Goal: Task Accomplishment & Management: Use online tool/utility

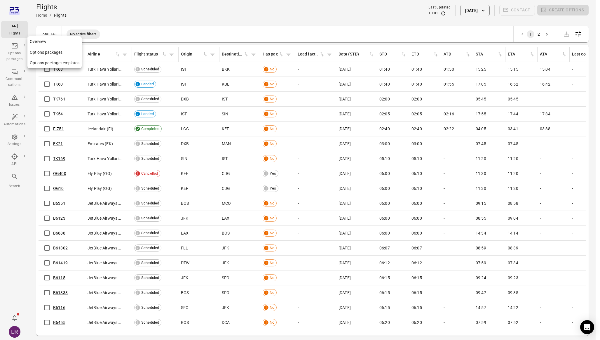
click at [48, 62] on link "Options package templates" at bounding box center [54, 62] width 54 height 11
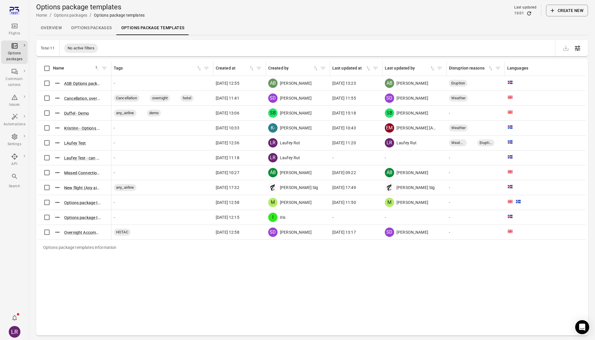
click at [563, 12] on button "Create new" at bounding box center [567, 11] width 42 height 12
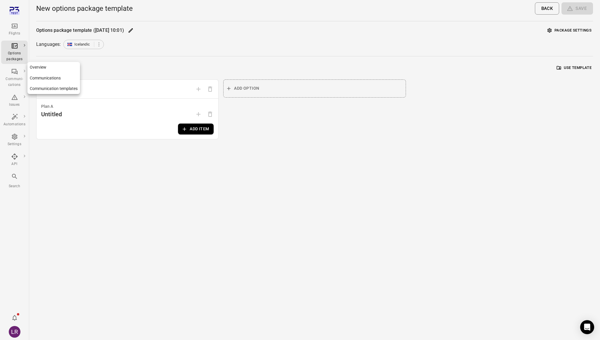
click at [39, 90] on link "Communication templates" at bounding box center [53, 88] width 53 height 11
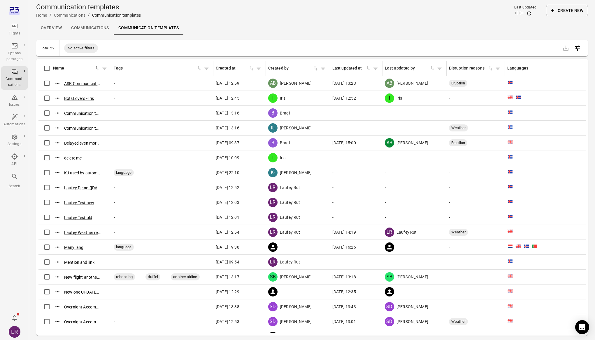
click at [573, 12] on button "Create new" at bounding box center [567, 11] width 42 height 12
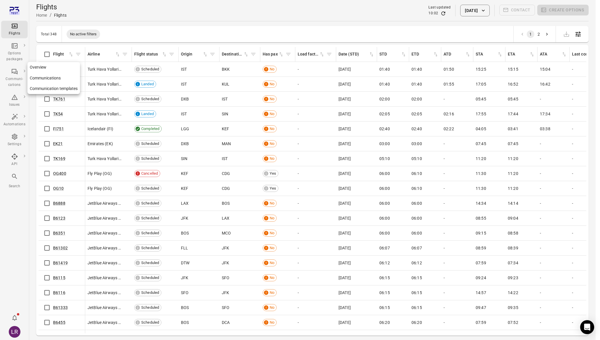
click at [45, 87] on link "Communication templates" at bounding box center [53, 88] width 53 height 11
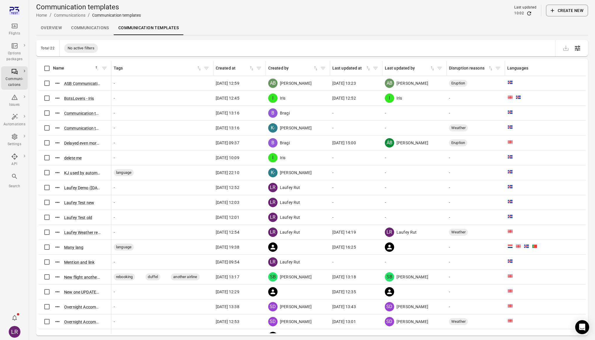
click at [557, 9] on button "Create new" at bounding box center [567, 11] width 42 height 12
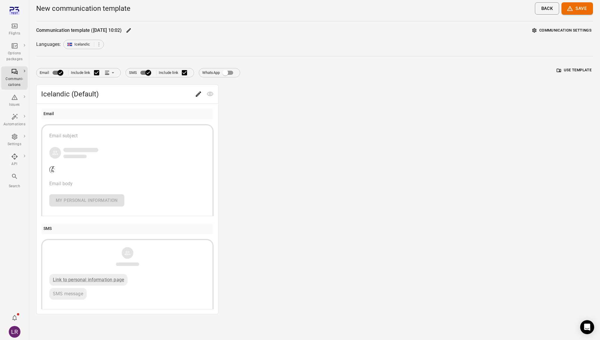
click at [198, 95] on icon "Edit" at bounding box center [198, 93] width 5 height 5
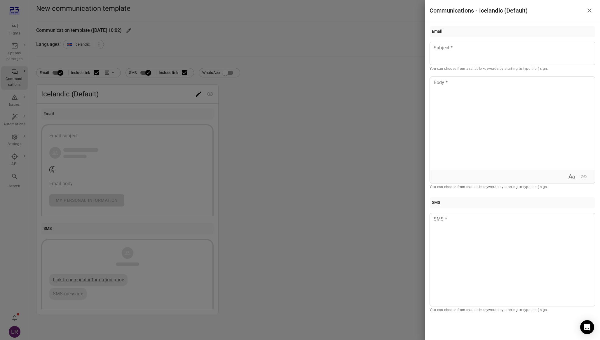
click at [394, 178] on div at bounding box center [300, 170] width 600 height 340
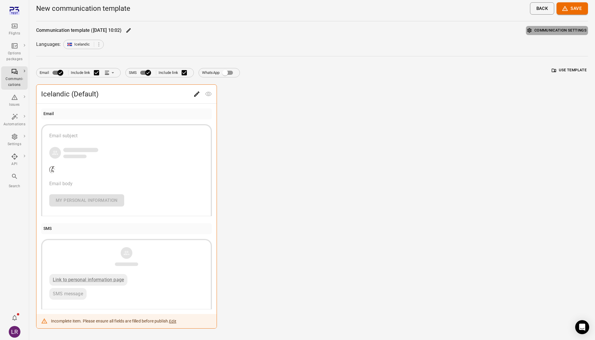
click at [535, 31] on button "Communication settings" at bounding box center [557, 30] width 62 height 9
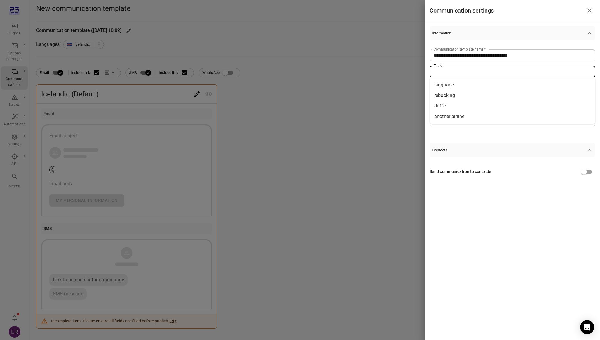
click at [471, 74] on input "Tags" at bounding box center [511, 71] width 161 height 8
click at [475, 66] on div "Tags" at bounding box center [512, 72] width 166 height 12
click at [590, 31] on icon "button" at bounding box center [589, 32] width 7 height 7
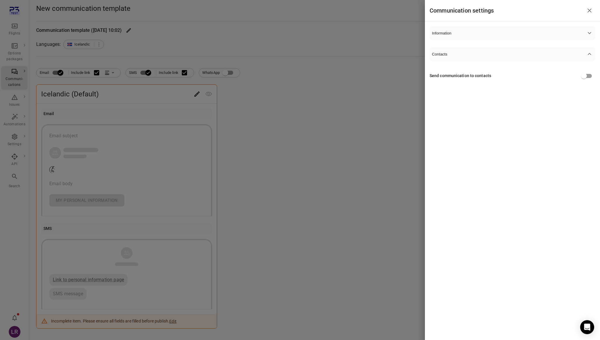
click at [590, 31] on icon "button" at bounding box center [589, 32] width 7 height 7
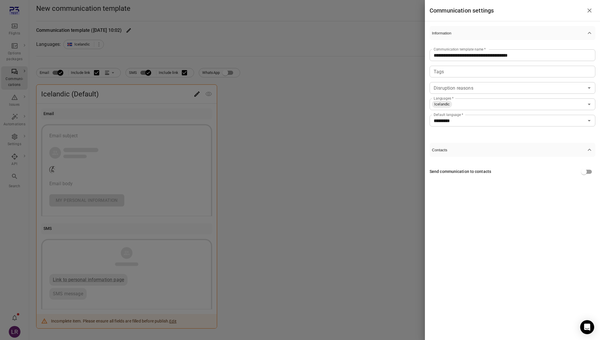
click at [588, 150] on icon "button" at bounding box center [590, 149] width 4 height 2
click at [588, 149] on icon "button" at bounding box center [590, 150] width 4 height 2
click at [478, 135] on div "**********" at bounding box center [512, 88] width 166 height 96
click at [268, 164] on div at bounding box center [300, 170] width 600 height 340
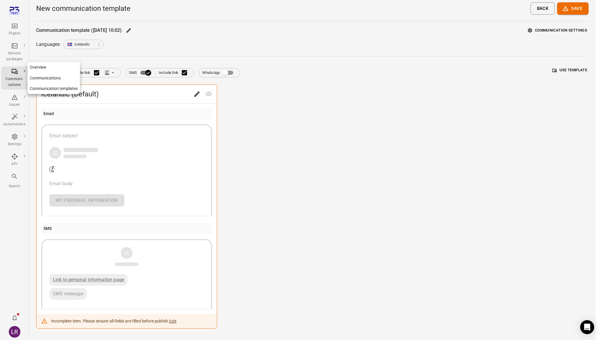
click at [37, 66] on link "Overview" at bounding box center [53, 67] width 53 height 11
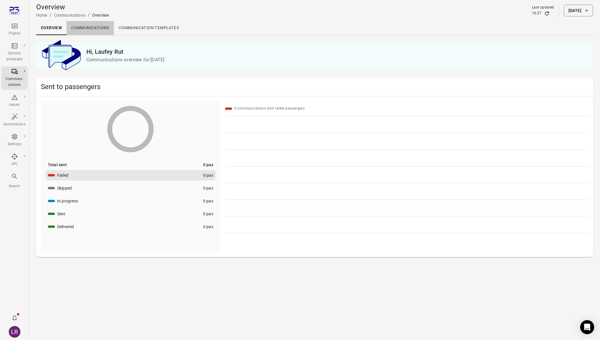
click at [90, 31] on link "Communications" at bounding box center [90, 28] width 47 height 14
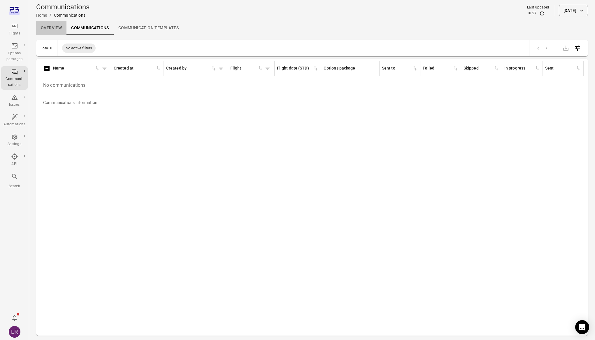
click at [60, 27] on link "Overview" at bounding box center [51, 28] width 30 height 14
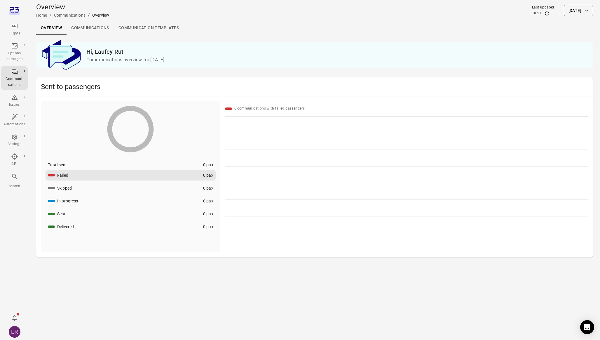
click at [102, 32] on link "Communications" at bounding box center [90, 28] width 47 height 14
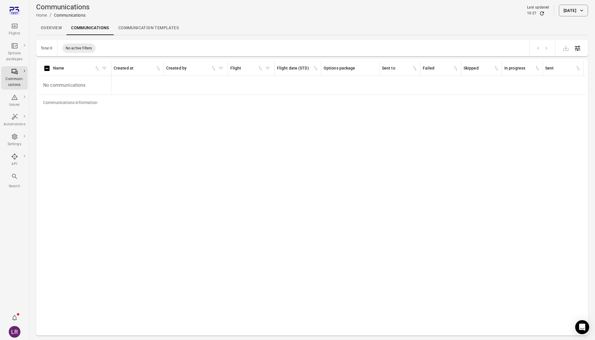
click at [576, 9] on button "[DATE]" at bounding box center [573, 11] width 29 height 12
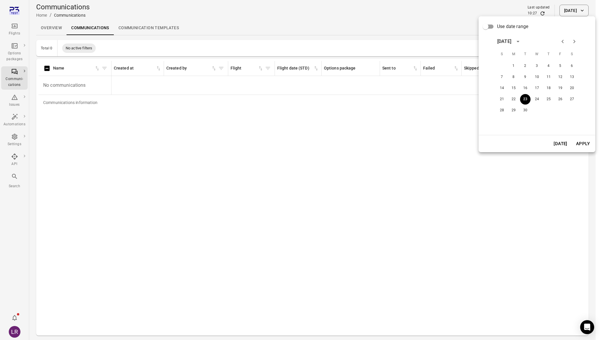
click at [497, 29] on span "Use date range" at bounding box center [512, 26] width 31 height 7
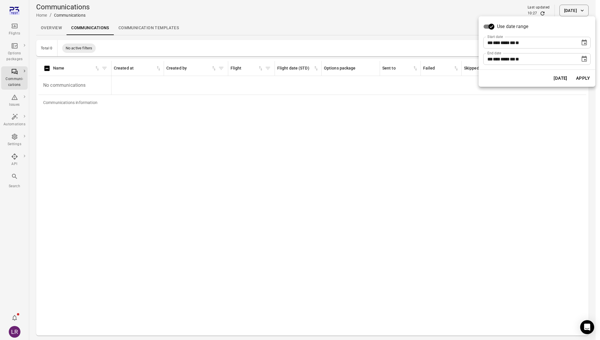
click at [581, 46] on button "Choose date, selected date is Sep 23, 2025" at bounding box center [584, 43] width 12 height 12
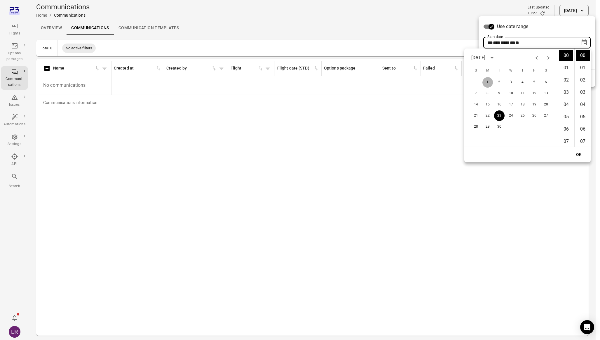
click at [490, 81] on button "1" at bounding box center [487, 82] width 11 height 11
type input "**********"
click at [576, 151] on button "OK" at bounding box center [578, 154] width 19 height 11
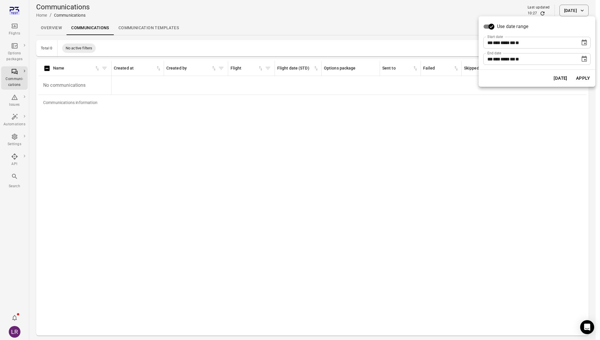
click at [584, 83] on button "Apply" at bounding box center [583, 78] width 20 height 12
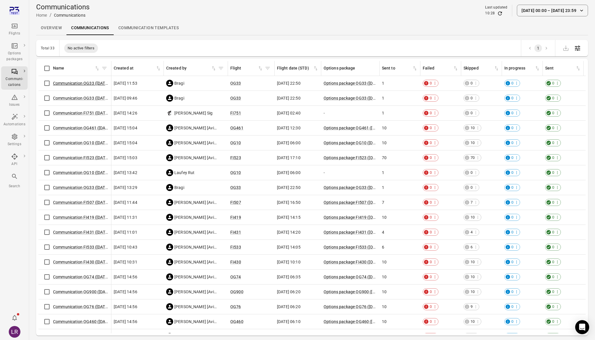
click at [69, 83] on link "Communication OG33 (17 Sep)" at bounding box center [81, 83] width 57 height 5
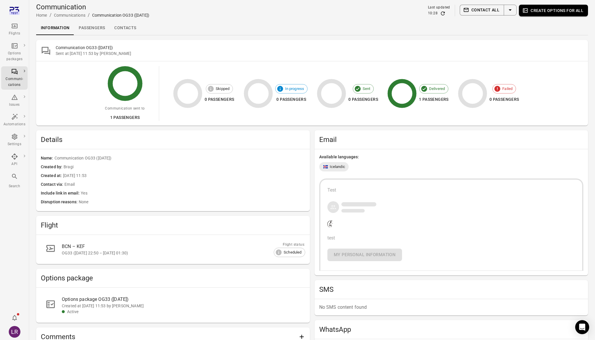
click at [216, 32] on div "Information Passengers Contacts" at bounding box center [312, 28] width 552 height 14
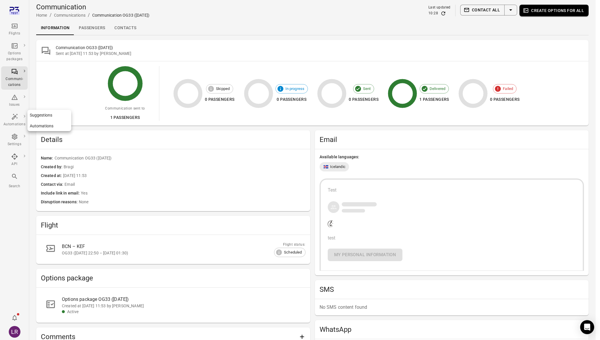
click at [9, 113] on link "Automations" at bounding box center [14, 120] width 27 height 18
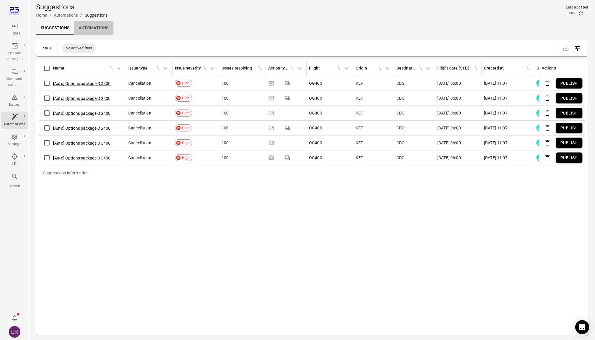
click at [95, 31] on link "Automations" at bounding box center [93, 28] width 39 height 14
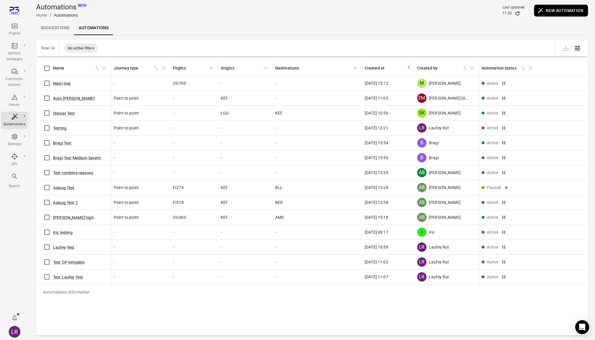
click at [556, 10] on button "New automation" at bounding box center [561, 11] width 54 height 12
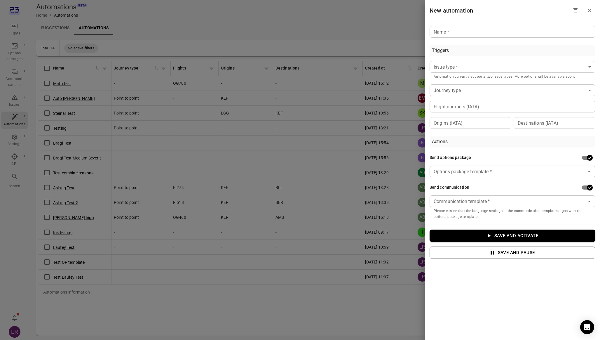
click at [403, 29] on div at bounding box center [300, 170] width 600 height 340
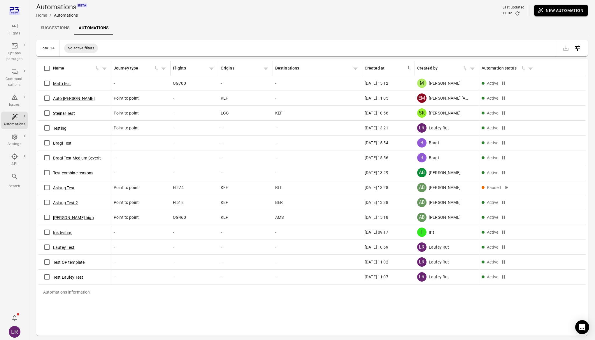
click at [375, 22] on div "Suggestions Automations" at bounding box center [312, 28] width 552 height 14
